Goal: Find specific page/section: Find specific page/section

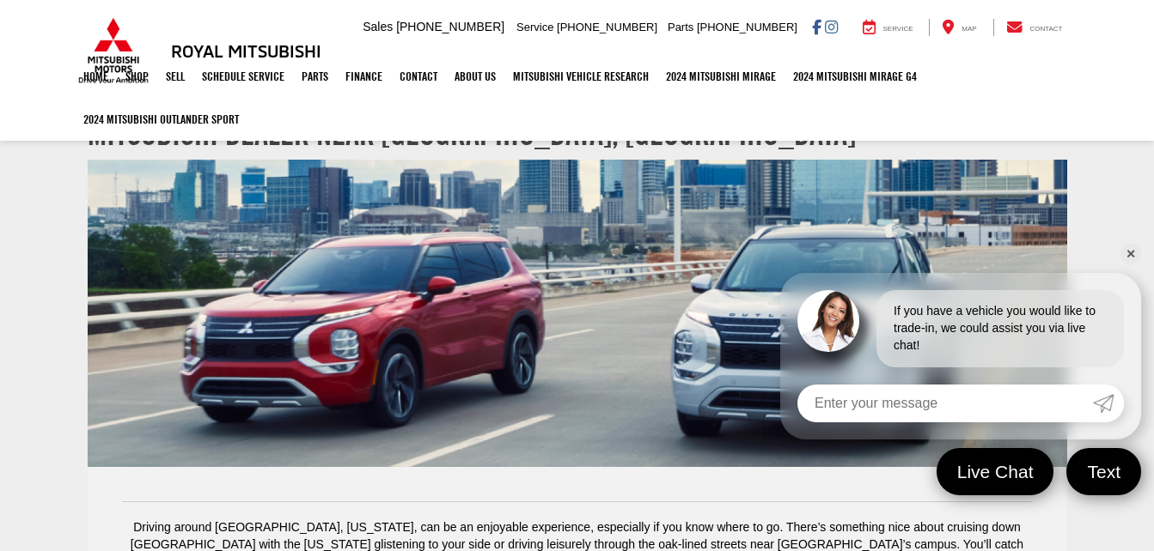
click at [403, 123] on ul "Home Shop Shop New Vehicles Pre-Owned Vehicles New Specials Demo Specials Sell …" at bounding box center [577, 98] width 1005 height 86
click at [253, 92] on link "Schedule Service" at bounding box center [243, 76] width 100 height 43
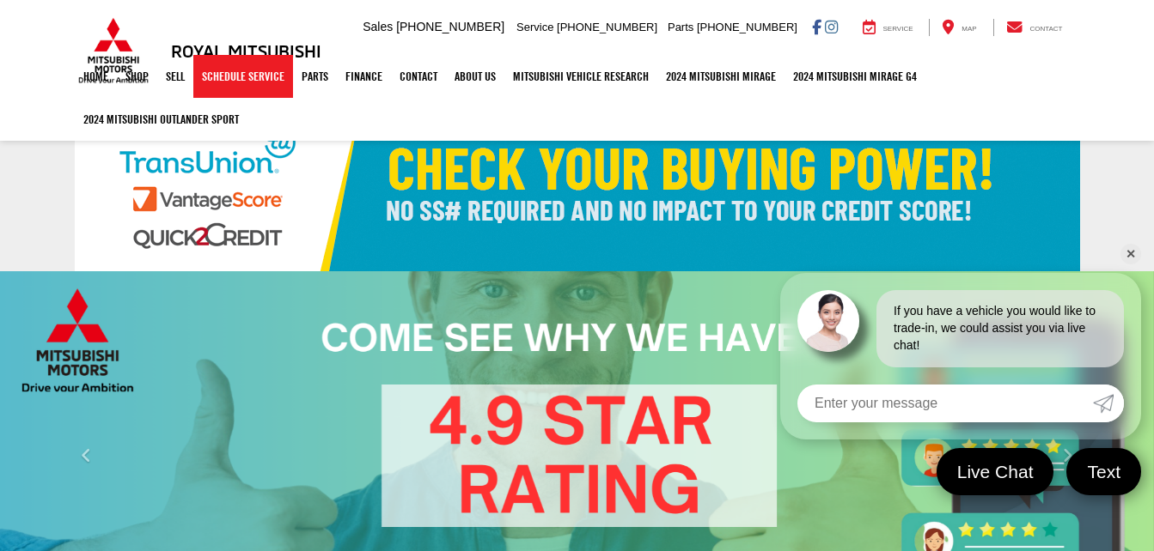
click at [234, 76] on link "Schedule Service" at bounding box center [243, 76] width 100 height 43
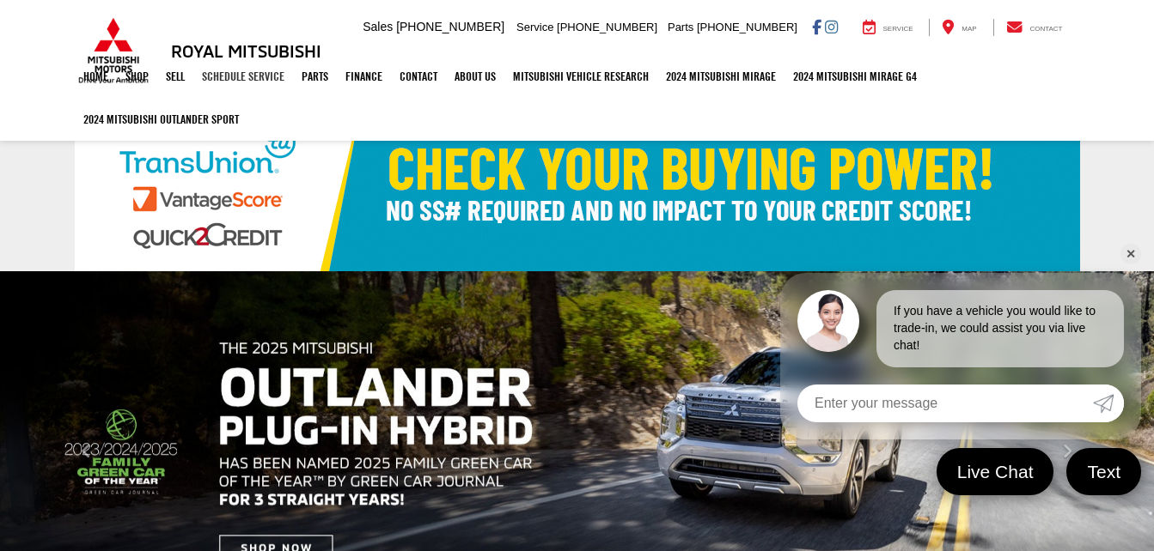
select select "Mitsubishi"
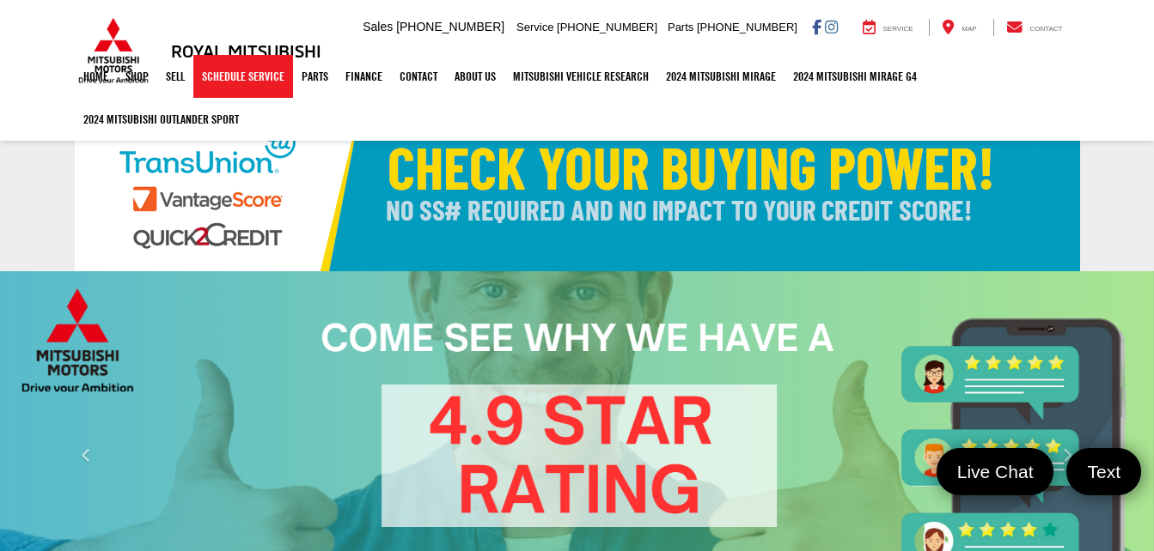
click at [217, 76] on link "Schedule Service" at bounding box center [243, 76] width 100 height 43
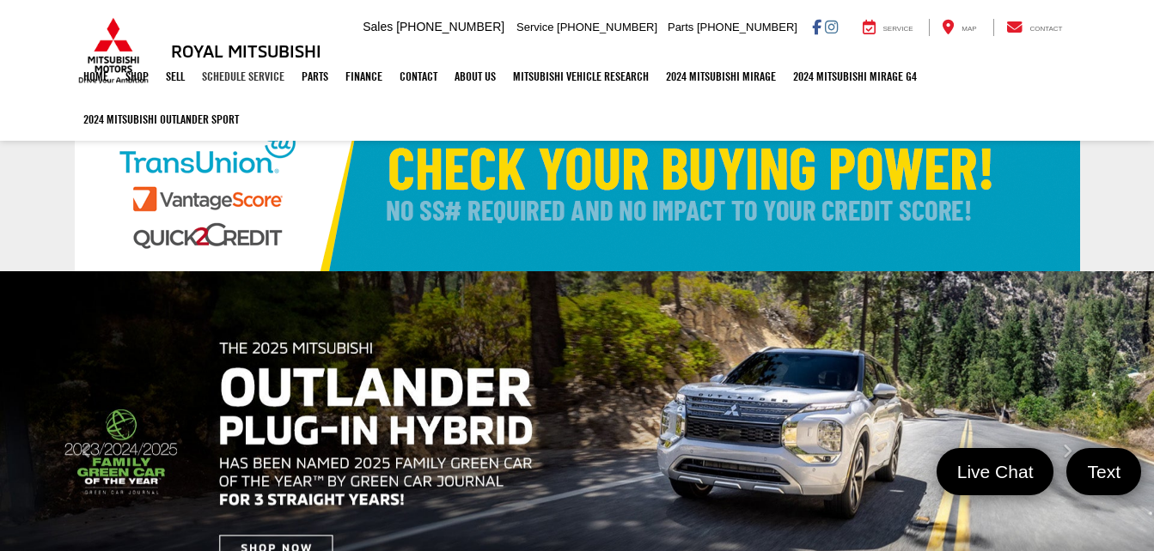
select select "Mitsubishi"
